Goal: Contribute content

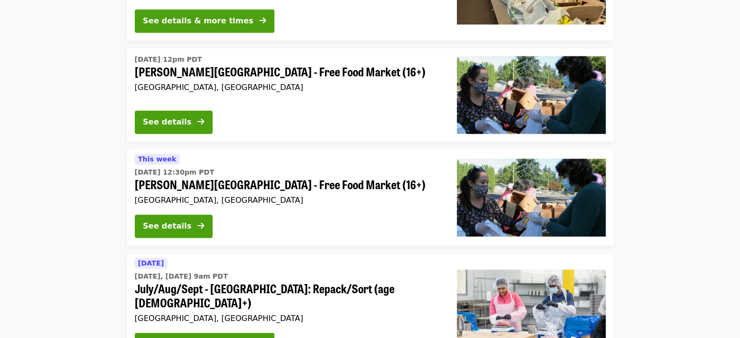
scroll to position [1557, 0]
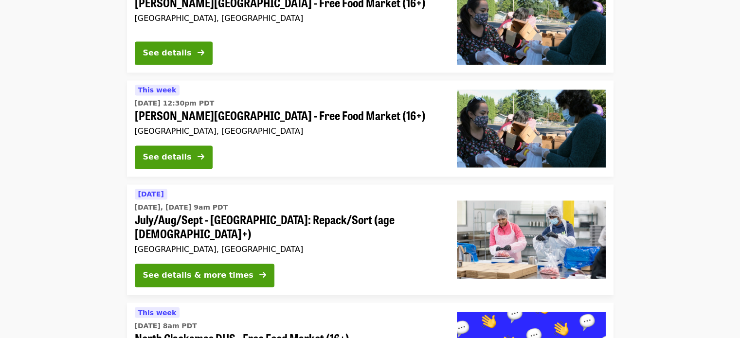
click at [273, 108] on span "[PERSON_NAME][GEOGRAPHIC_DATA] - Free Food Market (16+)" at bounding box center [288, 115] width 306 height 14
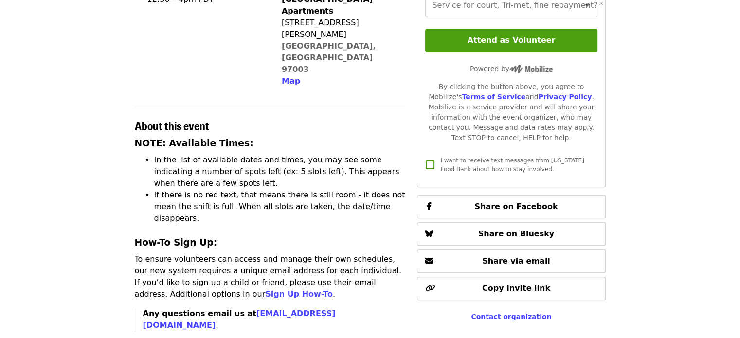
scroll to position [277, 0]
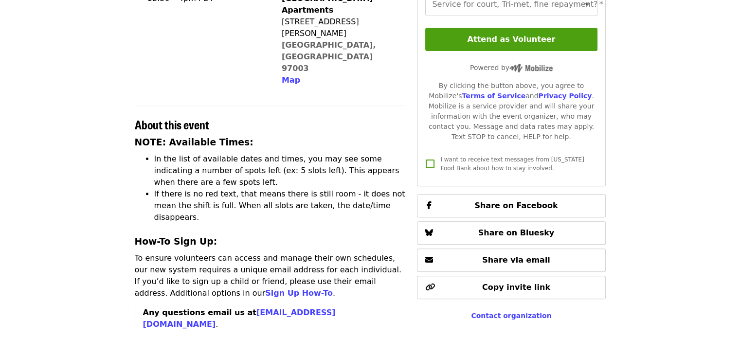
click at [148, 308] on strong "Any questions email us at [EMAIL_ADDRESS][DOMAIN_NAME]" at bounding box center [239, 318] width 193 height 21
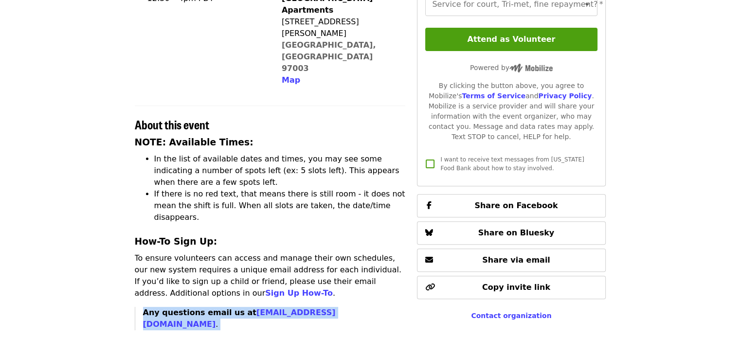
click at [148, 308] on strong "Any questions email us at [EMAIL_ADDRESS][DOMAIN_NAME]" at bounding box center [239, 318] width 193 height 21
copy div "Any questions email us at [EMAIL_ADDRESS][DOMAIN_NAME] ."
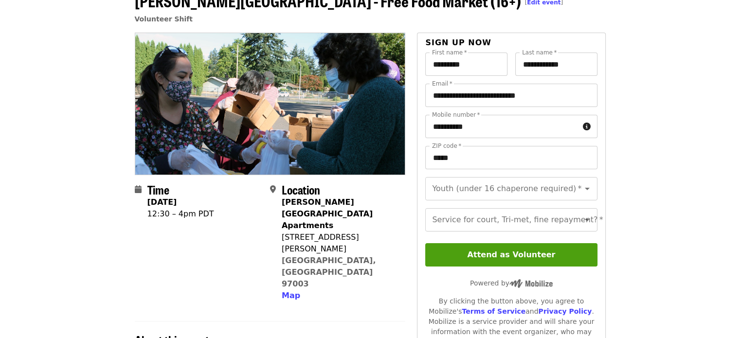
scroll to position [0, 0]
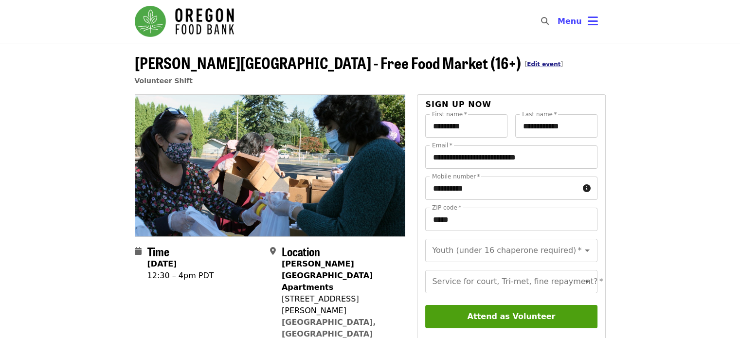
click at [527, 64] on link "Edit event" at bounding box center [544, 64] width 34 height 7
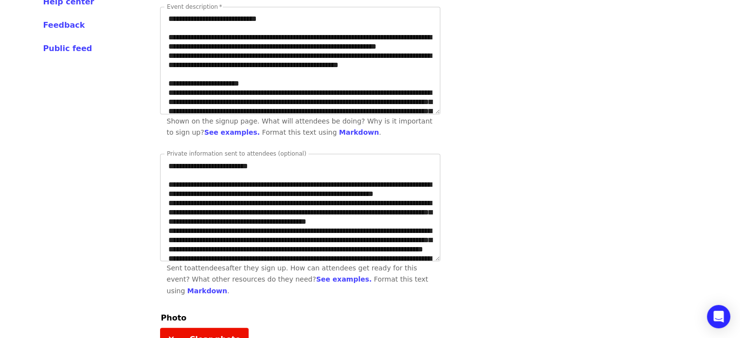
scroll to position [320, 0]
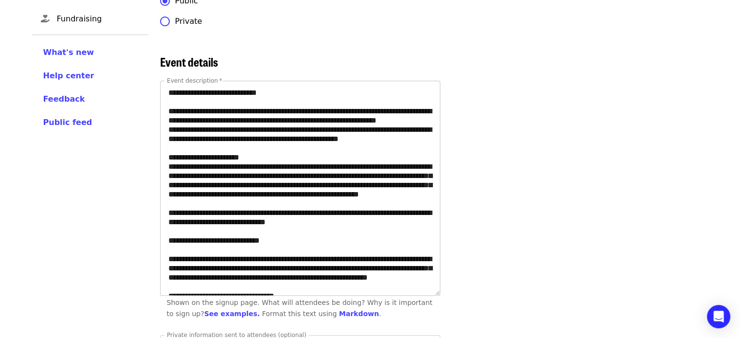
drag, startPoint x: 437, startPoint y: 173, endPoint x: 438, endPoint y: 299, distance: 126.0
click at [438, 295] on textarea "Event description   *" at bounding box center [300, 188] width 279 height 214
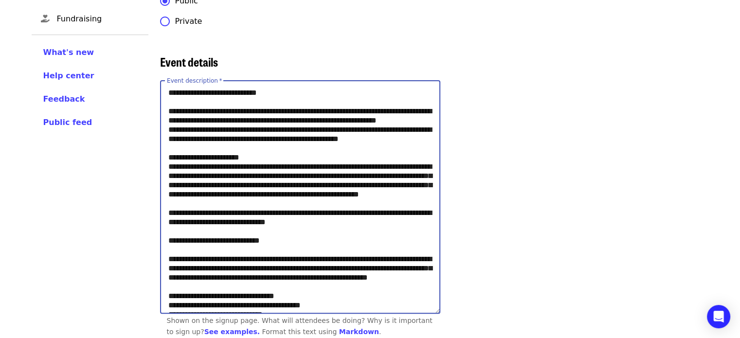
drag, startPoint x: 366, startPoint y: 247, endPoint x: 165, endPoint y: 232, distance: 201.4
click at [165, 232] on textarea "Event description   *" at bounding box center [300, 197] width 279 height 232
click at [214, 227] on textarea "Event description   *" at bounding box center [300, 197] width 279 height 232
click at [196, 245] on textarea "Event description   *" at bounding box center [300, 197] width 279 height 232
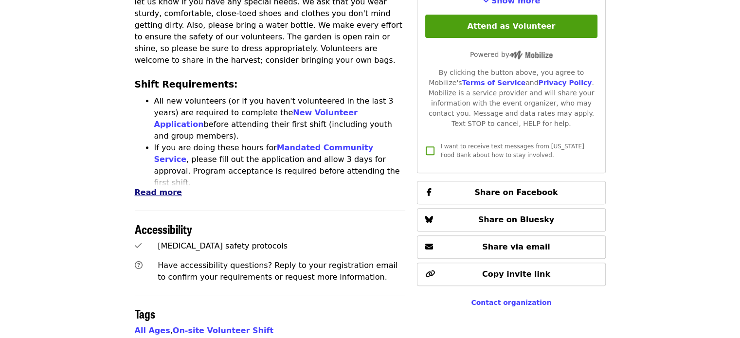
click at [153, 188] on span "Read more" at bounding box center [158, 192] width 47 height 9
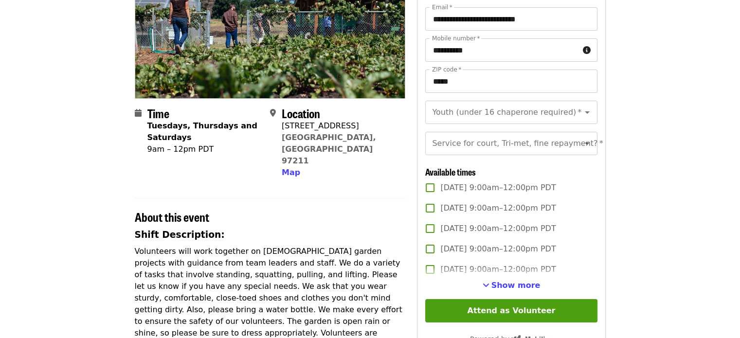
scroll to position [62, 0]
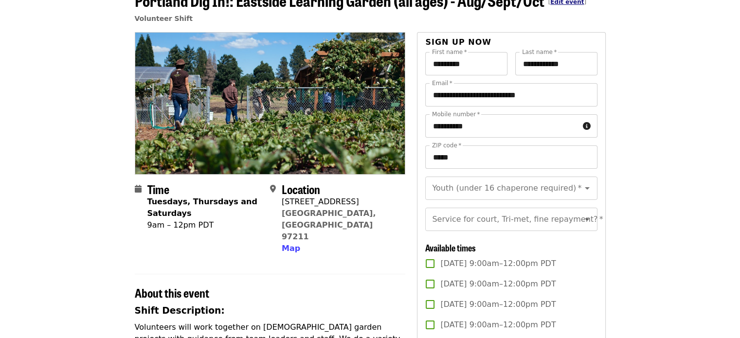
click at [562, 1] on link "Edit event" at bounding box center [567, 2] width 34 height 7
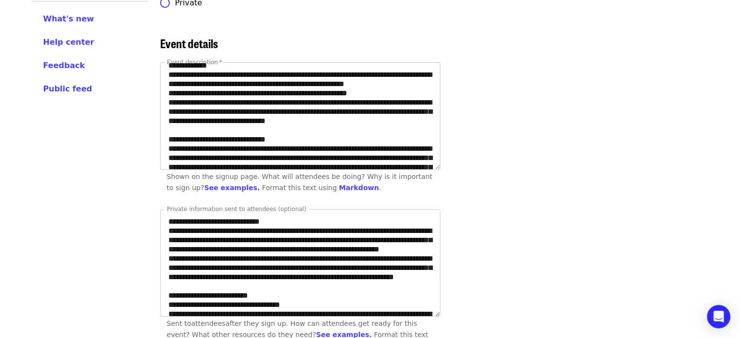
scroll to position [433, 0]
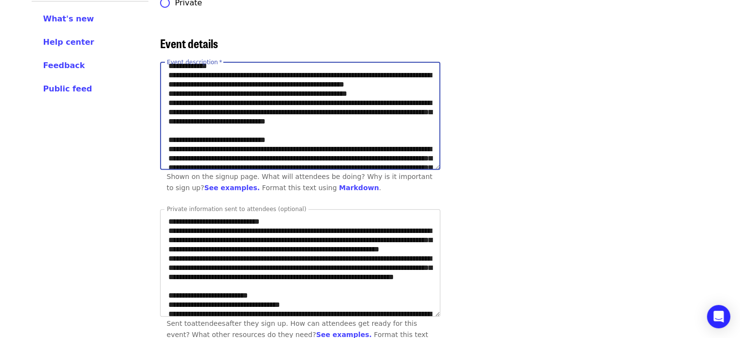
click at [267, 119] on textarea "Event description   *" at bounding box center [300, 116] width 279 height 107
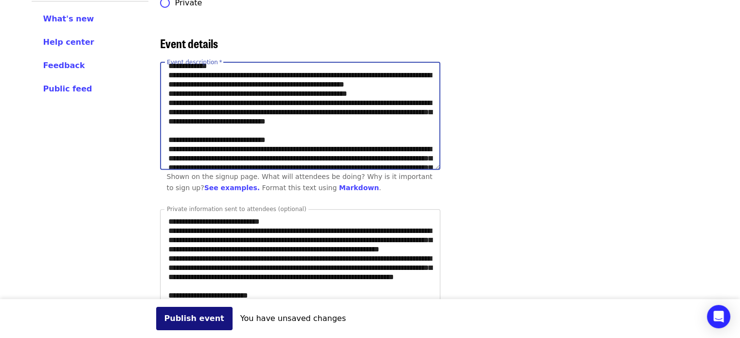
type textarea "**********"
click at [182, 313] on button "Publish event" at bounding box center [194, 318] width 76 height 23
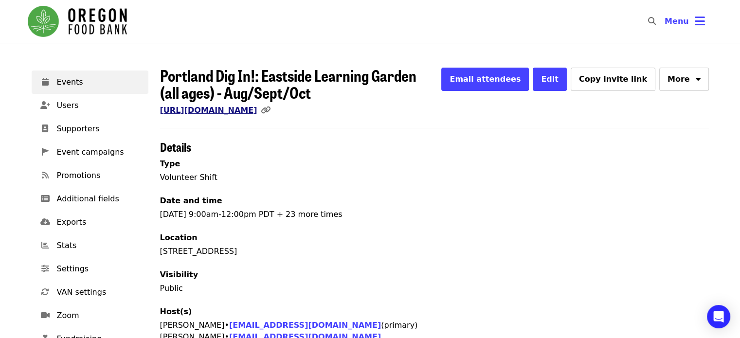
click at [257, 108] on link "[URL][DOMAIN_NAME]" at bounding box center [208, 110] width 97 height 9
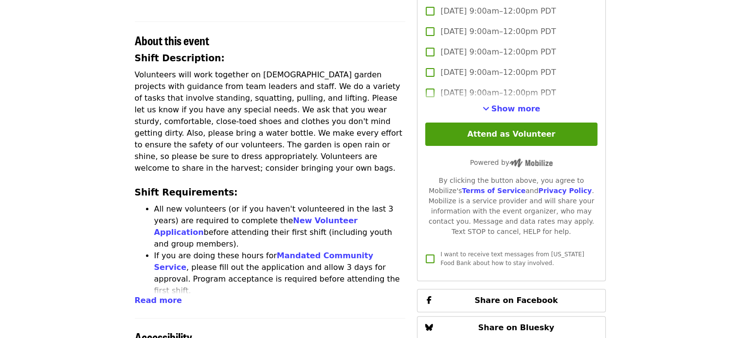
scroll to position [319, 0]
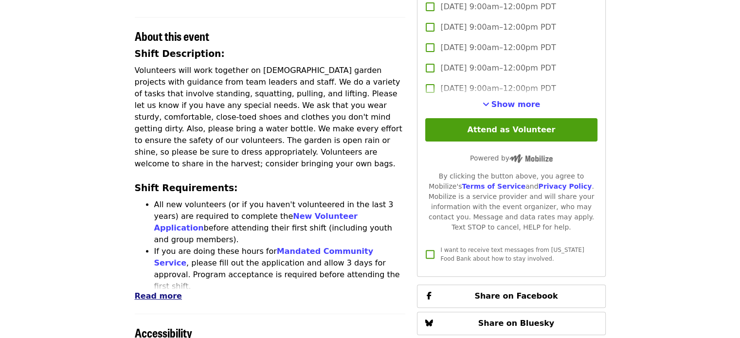
click at [155, 291] on span "Read more" at bounding box center [158, 295] width 47 height 9
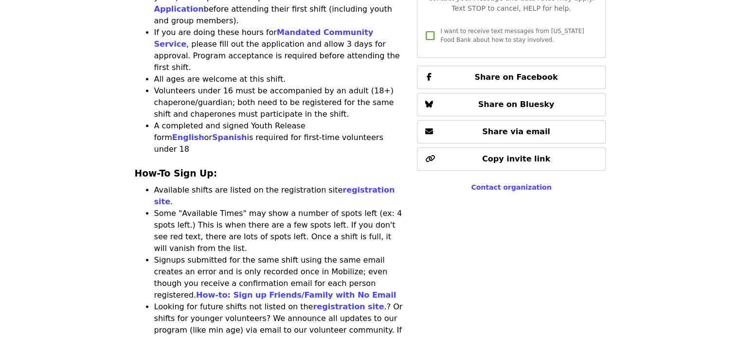
scroll to position [539, 0]
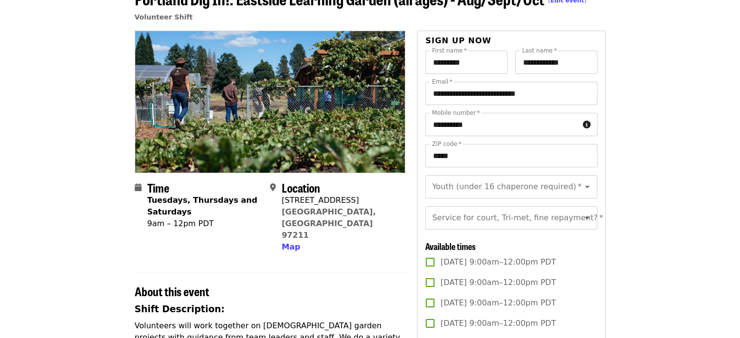
scroll to position [0, 0]
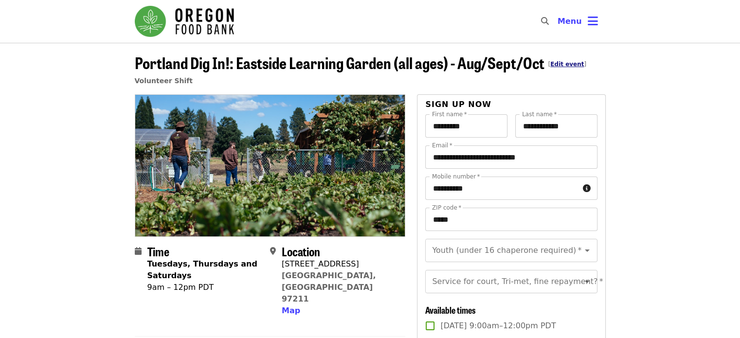
click at [571, 65] on link "Edit event" at bounding box center [567, 64] width 34 height 7
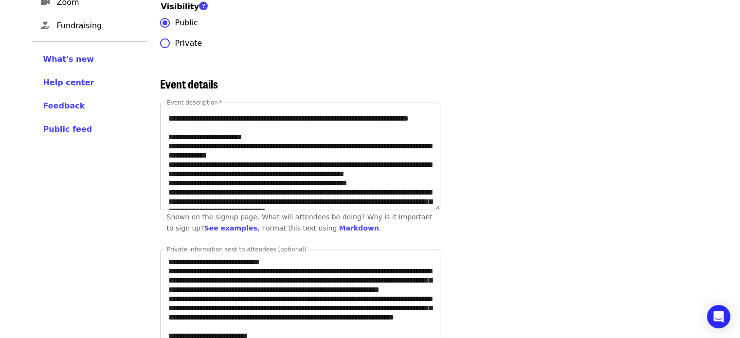
scroll to position [402, 0]
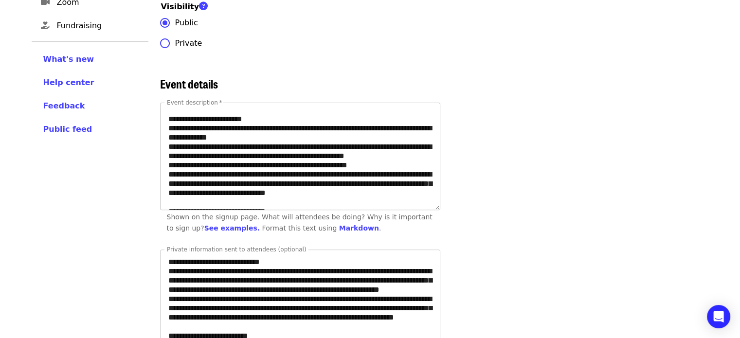
click at [256, 201] on textarea "Event description   *" at bounding box center [300, 156] width 279 height 107
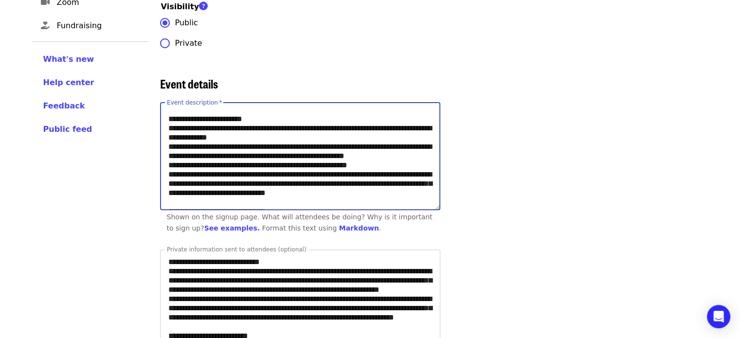
click at [256, 201] on textarea "Event description   *" at bounding box center [300, 156] width 279 height 107
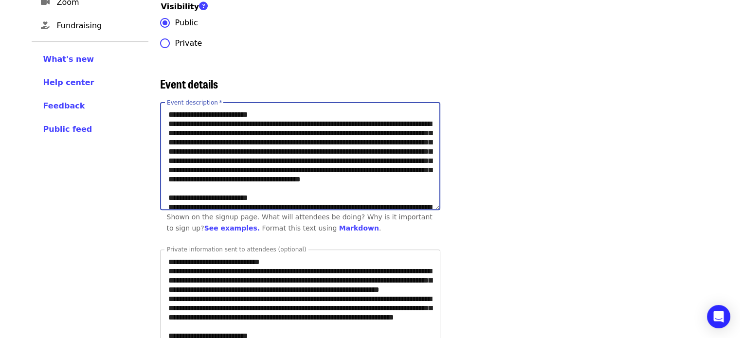
scroll to position [5, 0]
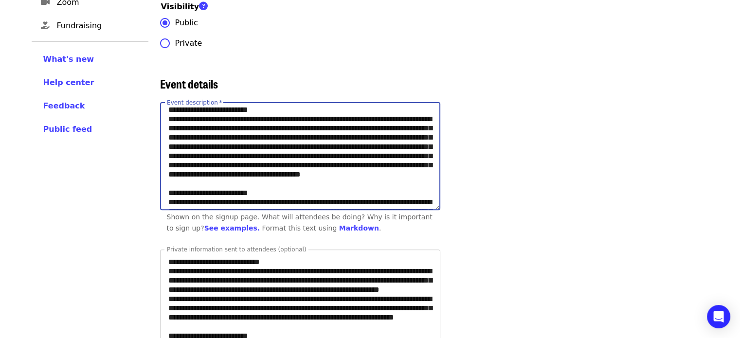
click at [248, 202] on textarea "Event description   *" at bounding box center [300, 156] width 279 height 107
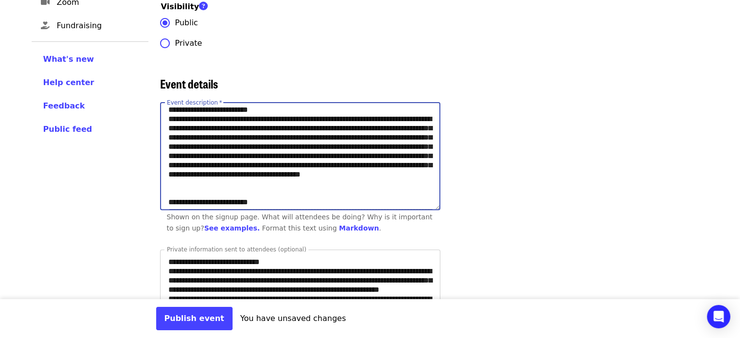
paste textarea "**********"
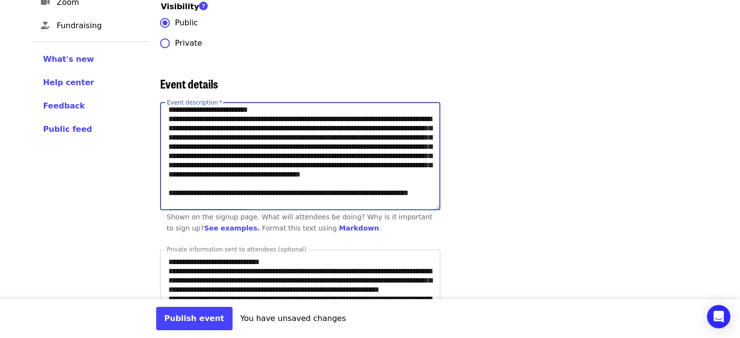
scroll to position [21, 0]
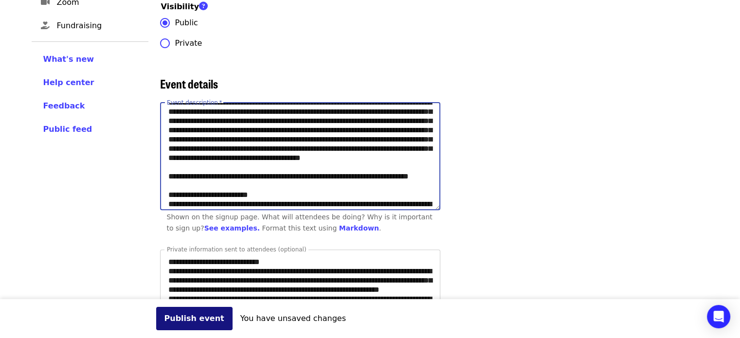
type textarea "**********"
click at [180, 307] on button "Publish event" at bounding box center [194, 318] width 76 height 23
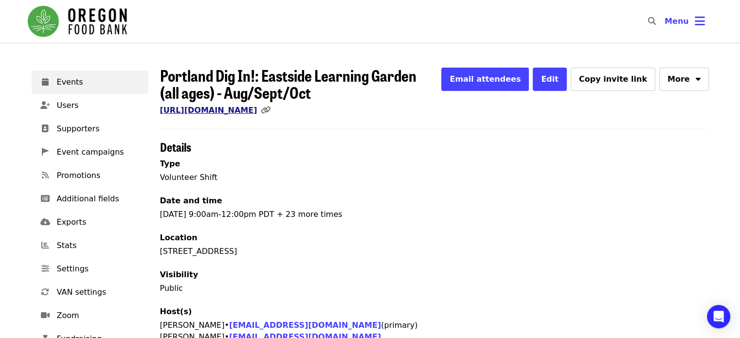
click at [244, 106] on link "https://www.mobilize.us/oregonfoodbank/event/805331/" at bounding box center [208, 110] width 97 height 9
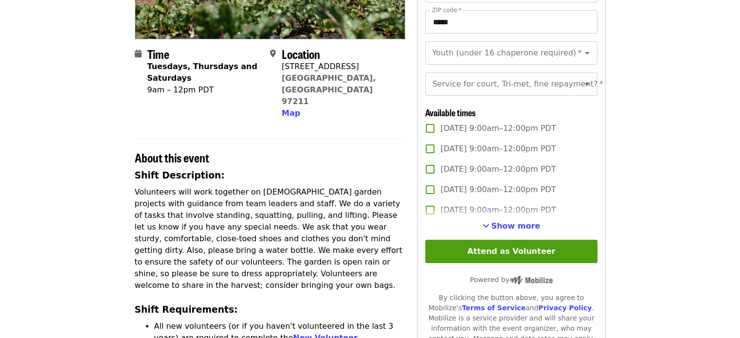
scroll to position [241, 0]
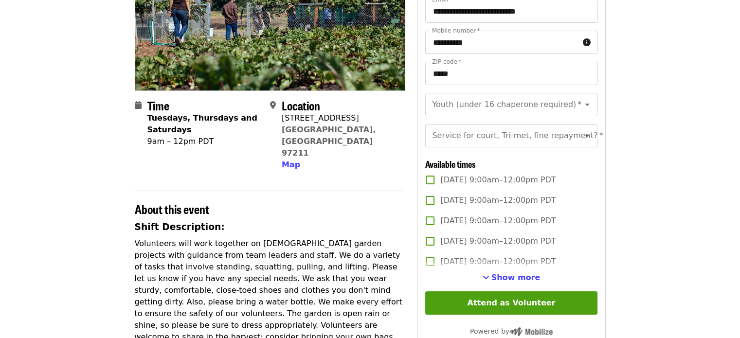
scroll to position [144, 0]
